Goal: Task Accomplishment & Management: Use online tool/utility

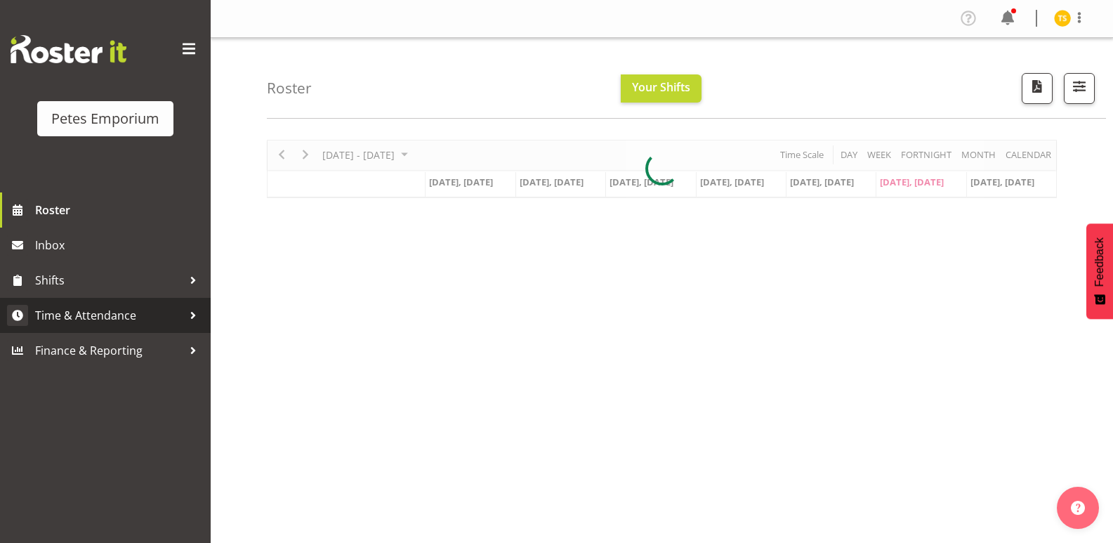
click at [66, 310] on span "Time & Attendance" at bounding box center [108, 315] width 147 height 21
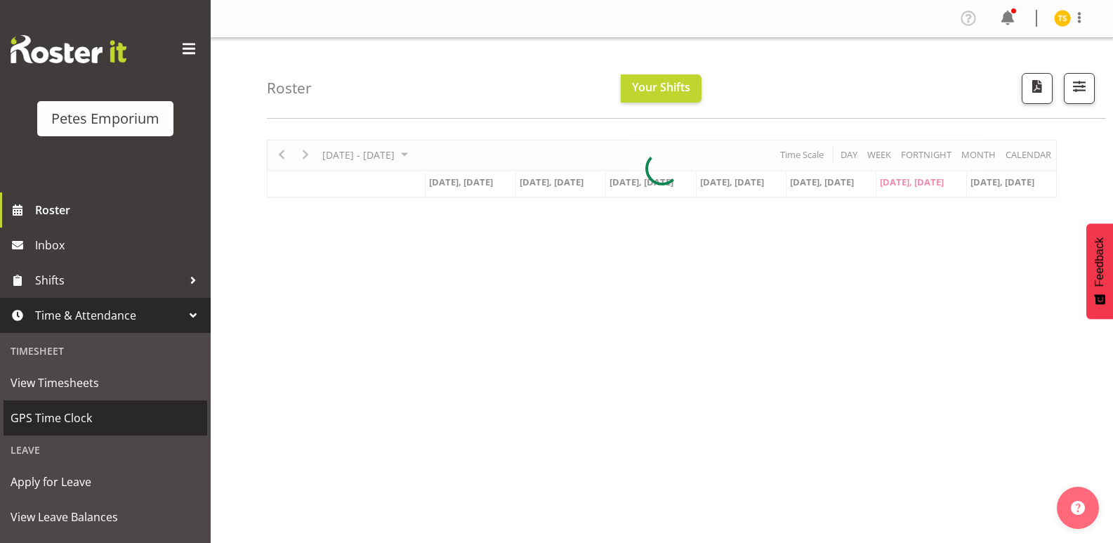
click at [55, 412] on span "GPS Time Clock" at bounding box center [106, 417] width 190 height 21
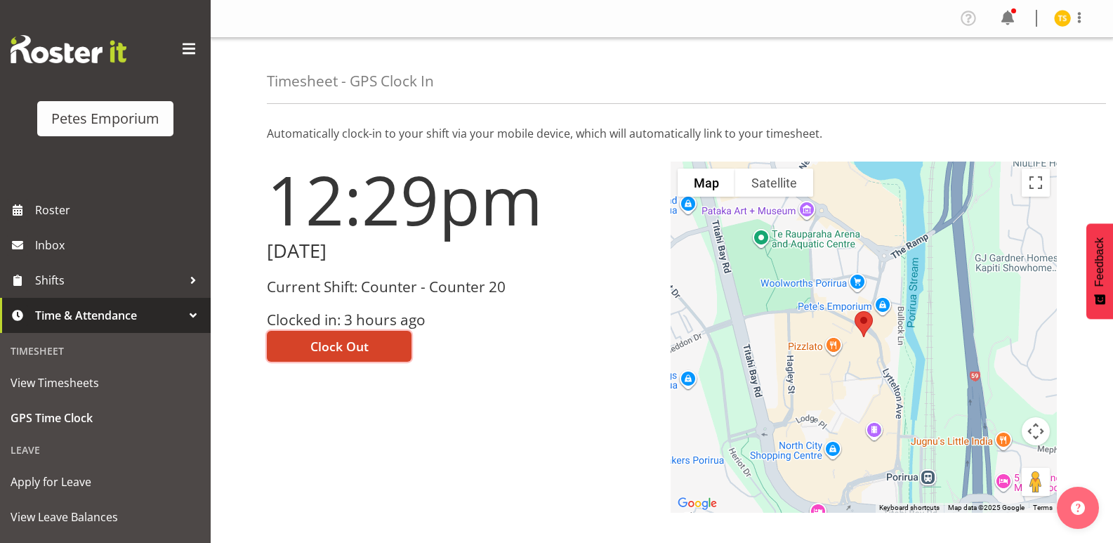
click at [298, 338] on button "Clock Out" at bounding box center [339, 346] width 145 height 31
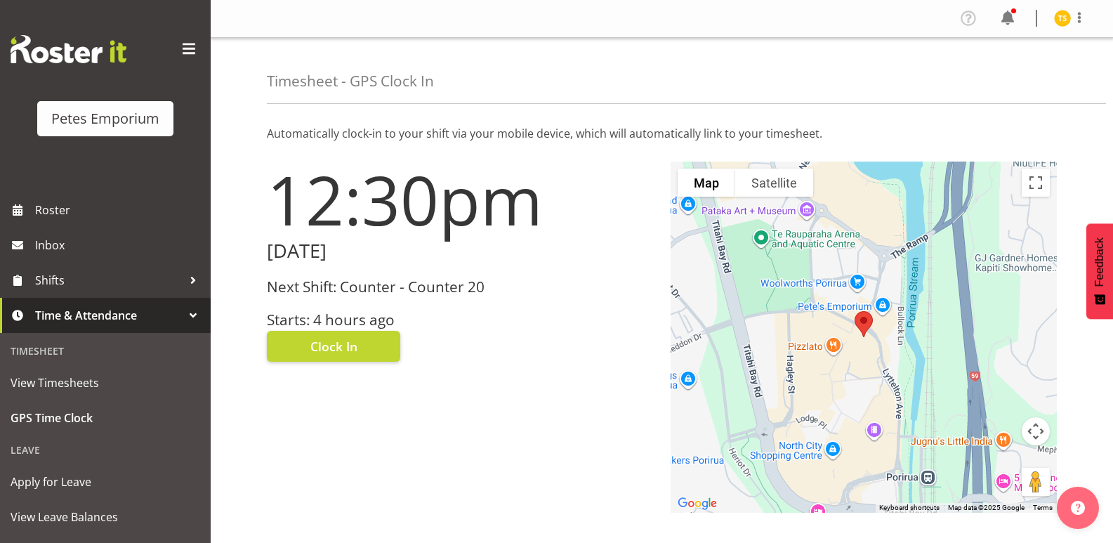
click at [1063, 13] on img at bounding box center [1062, 18] width 17 height 17
click at [988, 86] on link "Log Out" at bounding box center [1020, 73] width 135 height 25
